Goal: Task Accomplishment & Management: Manage account settings

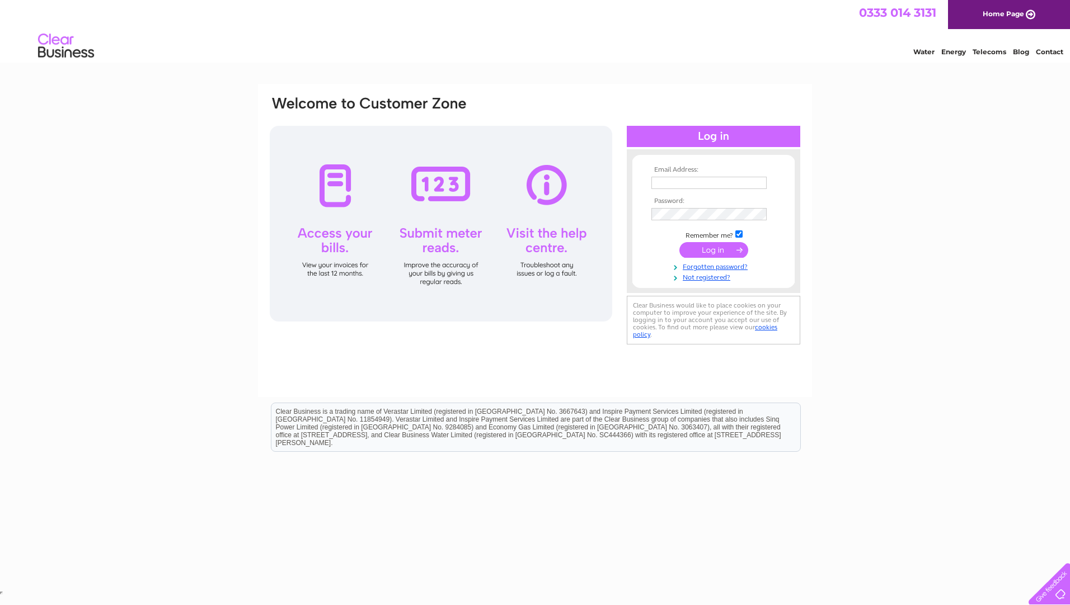
type input "[EMAIL_ADDRESS][DOMAIN_NAME]"
click at [602, 215] on div "Email Address: [EMAIL_ADDRESS][DOMAIN_NAME] Password:" at bounding box center [535, 221] width 533 height 253
type input "[EMAIL_ADDRESS][DOMAIN_NAME]"
click at [715, 251] on input "submit" at bounding box center [713, 250] width 69 height 16
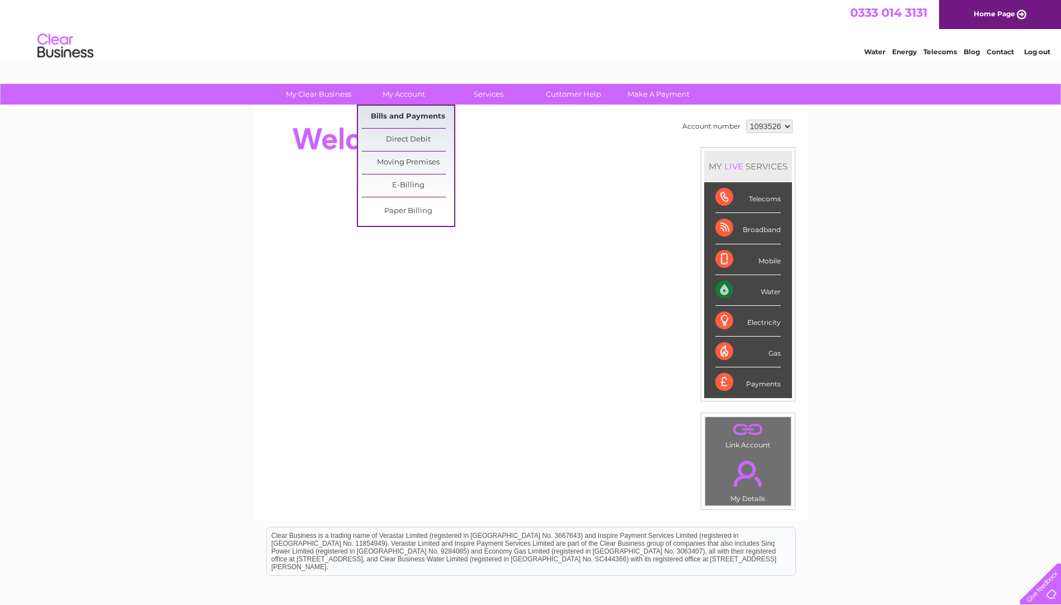
click at [407, 115] on link "Bills and Payments" at bounding box center [408, 117] width 92 height 22
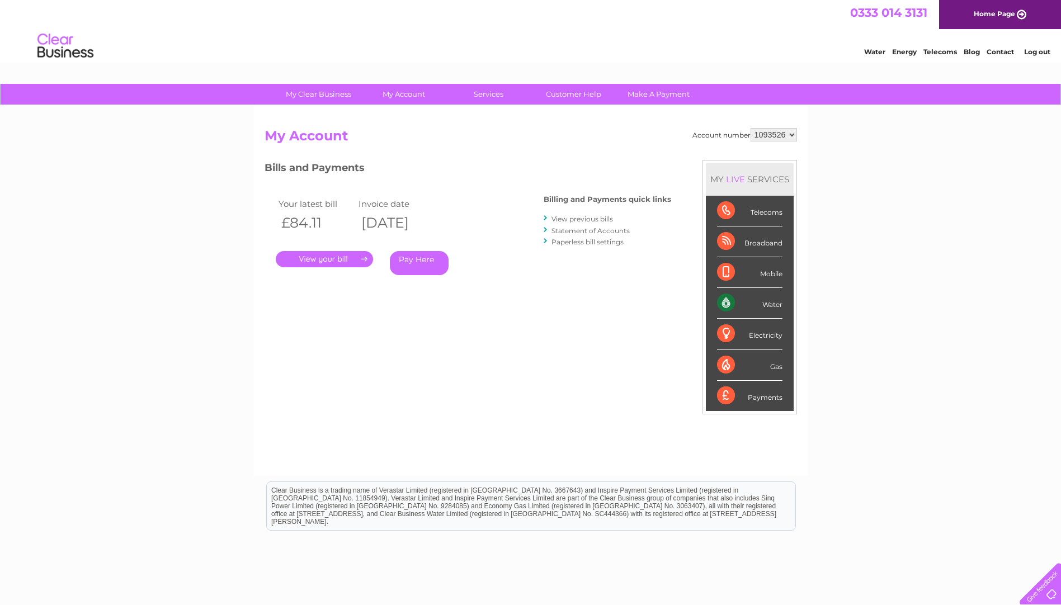
click at [302, 256] on link "." at bounding box center [324, 259] width 97 height 16
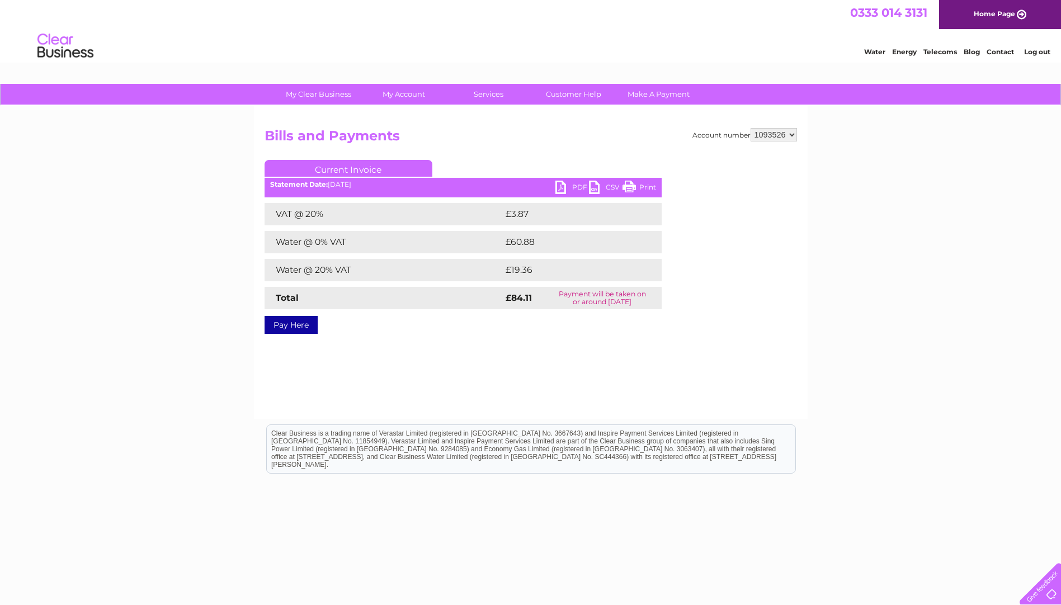
click at [572, 183] on link "PDF" at bounding box center [573, 189] width 34 height 16
